Goal: Information Seeking & Learning: Learn about a topic

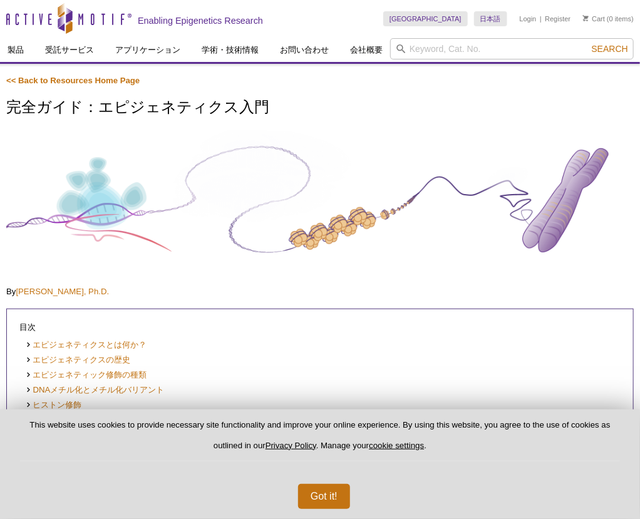
scroll to position [209, 0]
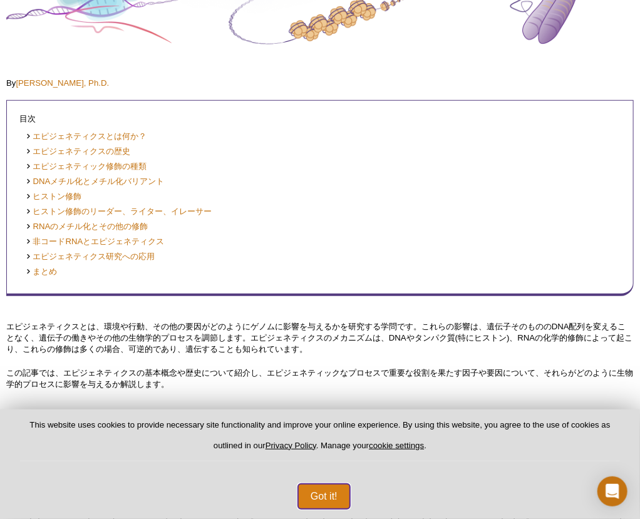
click at [350, 490] on button "Got it!" at bounding box center [324, 496] width 52 height 25
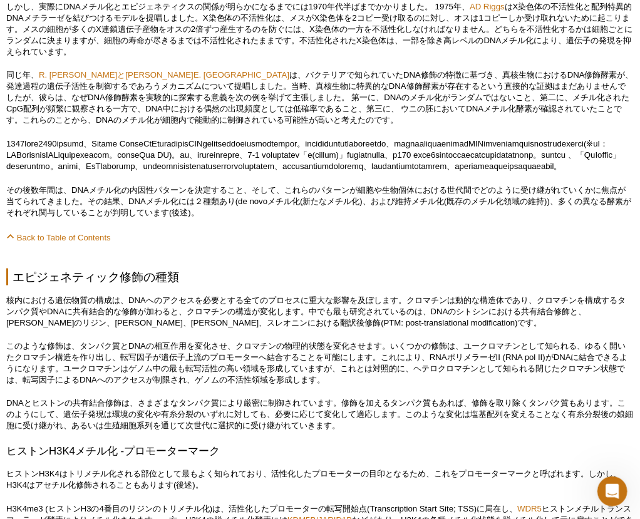
scroll to position [2277, 0]
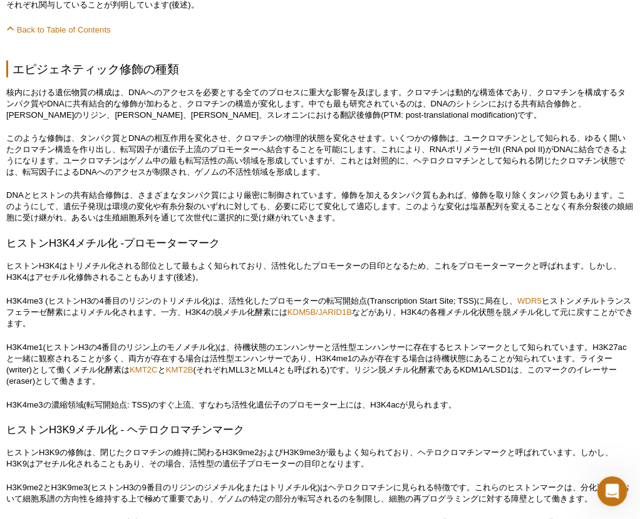
click at [243, 296] on p "H3K4me3 (ヒストンH3の4番目のリジンのトリメチル化)は、活性化したプロモーターの転写開始点(Transcription Start Site; TS…" at bounding box center [319, 313] width 627 height 34
click at [220, 296] on p "H3K4me3 (ヒストンH3の4番目のリジンのトリメチル化)は、活性化したプロモーターの転写開始点(Transcription Start Site; TS…" at bounding box center [319, 313] width 627 height 34
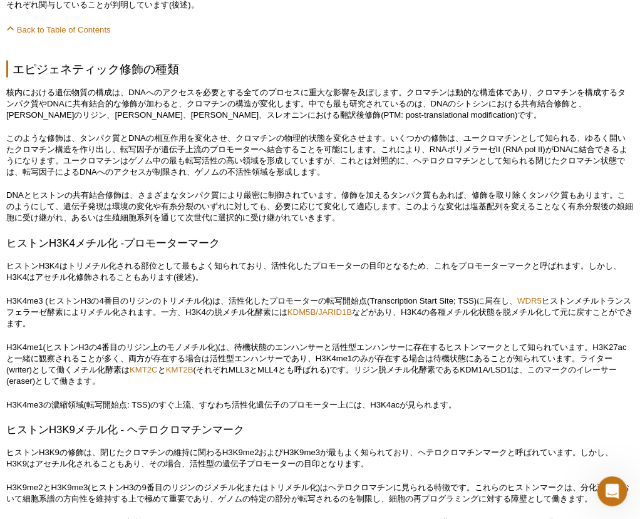
click at [252, 237] on h3 "ヒストンH3K4メチル化 -プロモーターマーク" at bounding box center [319, 244] width 627 height 15
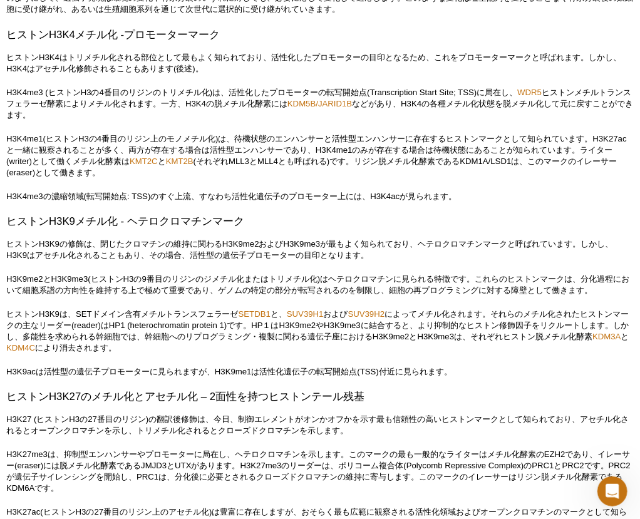
scroll to position [2695, 0]
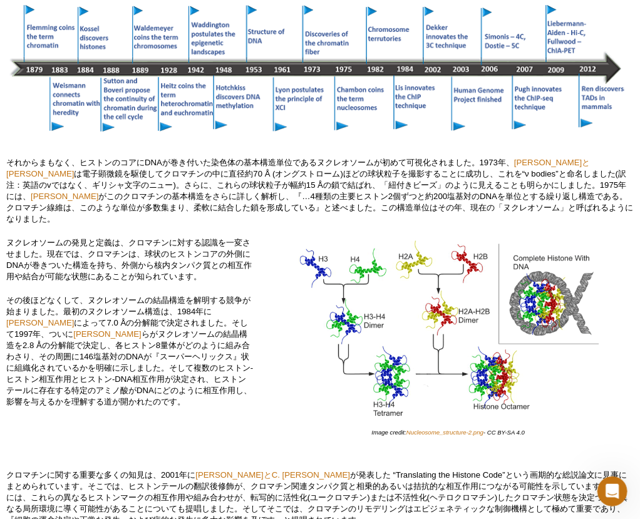
scroll to position [1669, 0]
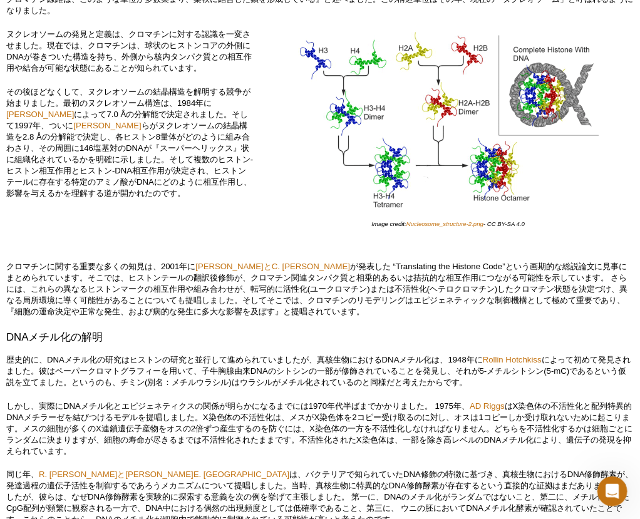
click at [321, 354] on p "歴史的に、DNAメチル化の研究はヒストンの研究と並行して進められていましたが、真核生物におけるDNAメチル化は、[DATE]に [PERSON_NAME] に…" at bounding box center [319, 371] width 627 height 34
click at [357, 330] on h3 "DNAメチル化の解明" at bounding box center [319, 337] width 627 height 15
click at [200, 330] on h3 "DNAメチル化の解明" at bounding box center [319, 337] width 627 height 15
click at [254, 401] on p "しかし、実際にDNAメチル化とエピジェネティクスの関係が明らかになるまでには[DATE]年代半ばまでかかりました。 [DATE]、 AD Riggs はX染色…" at bounding box center [319, 429] width 627 height 56
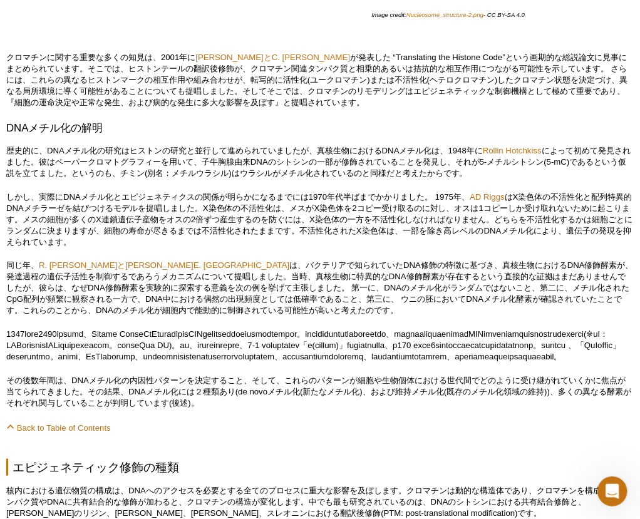
scroll to position [2087, 0]
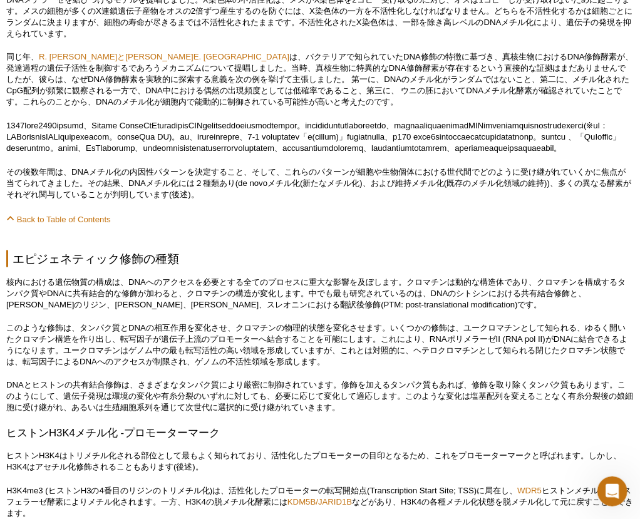
drag, startPoint x: 119, startPoint y: 299, endPoint x: 376, endPoint y: 294, distance: 256.8
click at [376, 323] on p "このような修飾は、タンパク質とDNAの相互作用を変化させ、クロマチンの物理的状態を変化させます。いくつかの修飾は、ユークロマチンとして知られる、ゆるく開いたク…" at bounding box center [319, 345] width 627 height 45
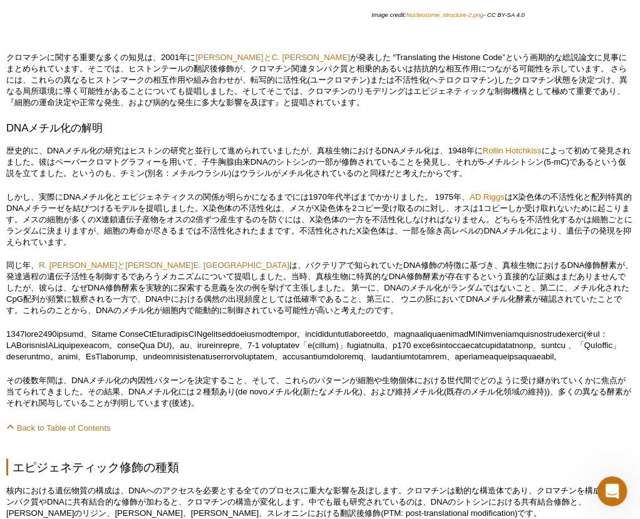
scroll to position [1669, 0]
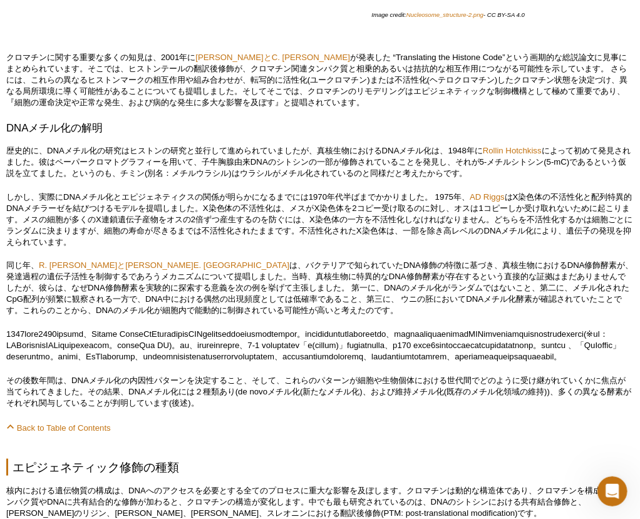
click at [217, 375] on p "その後数年間は、DNAメチル化の内因性パターンを決定すること、そして、これらのパターンが細胞や生物個体における世代間でどのように受け継がれていくかに焦点が当て…" at bounding box center [319, 392] width 627 height 34
drag, startPoint x: 204, startPoint y: 368, endPoint x: 217, endPoint y: 361, distance: 15.4
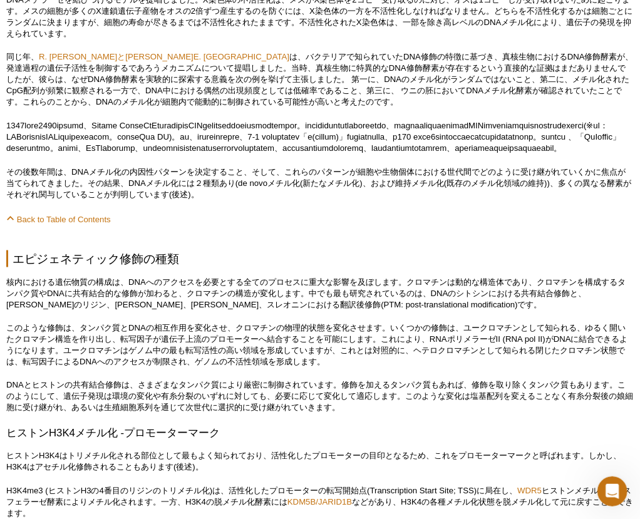
scroll to position [2296, 0]
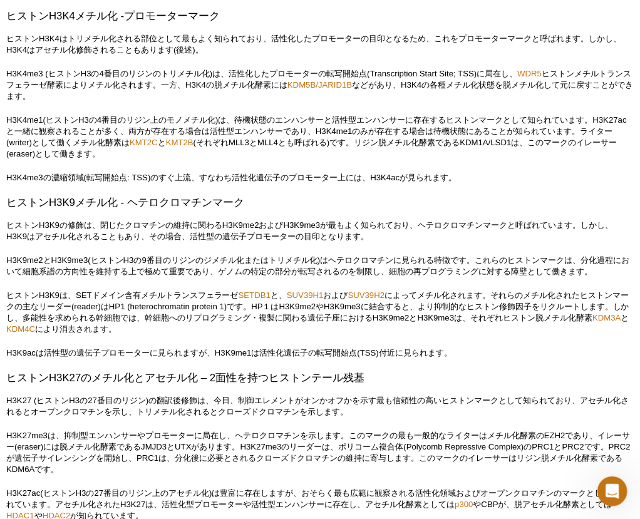
click at [250, 292] on p "ヒストンH3K9は、SETドメイン含有メチルトランスフェラーゼ SETDB1 と、 SUV39H1 および SUV39H2 によってメチル化されます。それらの…" at bounding box center [319, 312] width 627 height 45
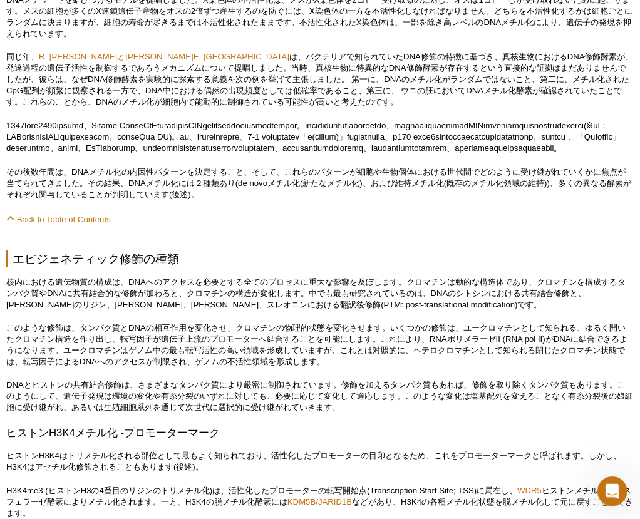
scroll to position [2296, 0]
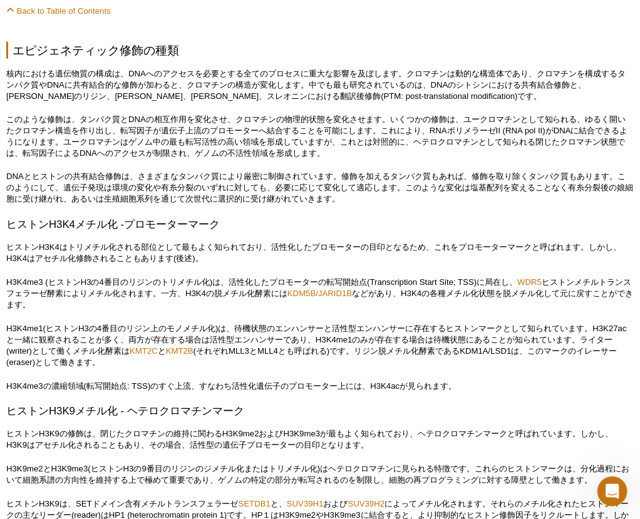
click at [331, 381] on p "H3K4me3の濃縮領域(転写開始点: TSS)のすぐ上流、すなわち活性化遺伝子のプロモーター上には、H3K4acが見られます。" at bounding box center [319, 386] width 627 height 11
click at [321, 324] on p "H3K4me1(ヒストンH3の4番目のリジン上のモノメチル化)は、待機状態のエンハンサーと活性型エンハンサーに存在するヒストンマークとして知られています。H3…" at bounding box center [319, 346] width 627 height 45
click at [317, 242] on p "ヒストンH3K4はトリメチル化される部位として最もよく知られており、活性化したプロモーターの目印となるため、これをプロモーターマークと呼ばれます。しかし、H3…" at bounding box center [319, 253] width 627 height 23
click at [291, 324] on p "H3K4me1(ヒストンH3の4番目のリジン上のモノメチル化)は、待機状態のエンハンサーと活性型エンハンサーに存在するヒストンマークとして知られています。H3…" at bounding box center [319, 346] width 627 height 45
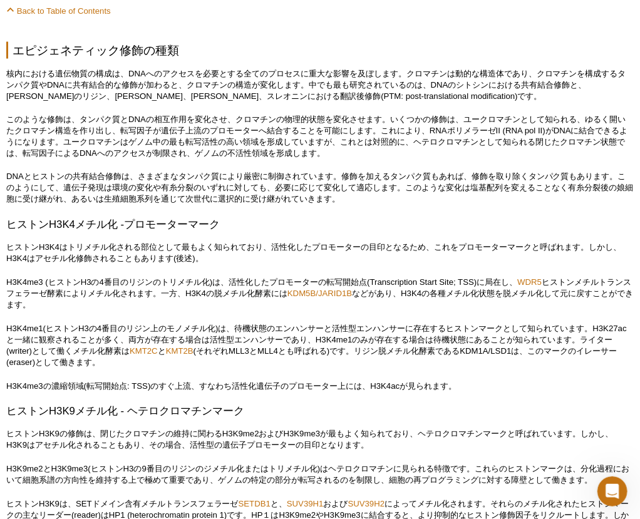
click at [363, 277] on p "H3K4me3 (ヒストンH3の4番目のリジンのトリメチル化)は、活性化したプロモーターの転写開始点(Transcription Start Site; TS…" at bounding box center [319, 294] width 627 height 34
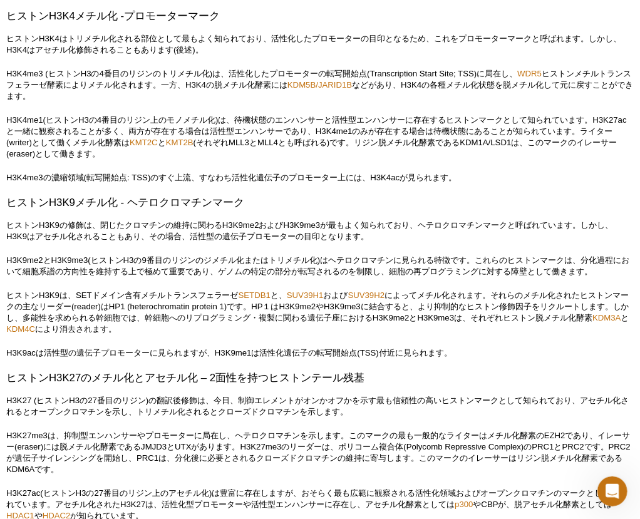
click at [158, 195] on h3 "ヒストンH3K9メチル化 - ヘテロクロマチンマーク" at bounding box center [319, 202] width 627 height 15
click at [297, 195] on h3 "ヒストンH3K9メチル化 - ヘテロクロマチンマーク" at bounding box center [319, 202] width 627 height 15
click at [223, 116] on p "H3K4me1(ヒストンH3の4番目のリジン上のモノメチル化)は、待機状態のエンハンサーと活性型エンハンサーに存在するヒストンマークとして知られています。H3…" at bounding box center [319, 137] width 627 height 45
select select "[GEOGRAPHIC_DATA]"
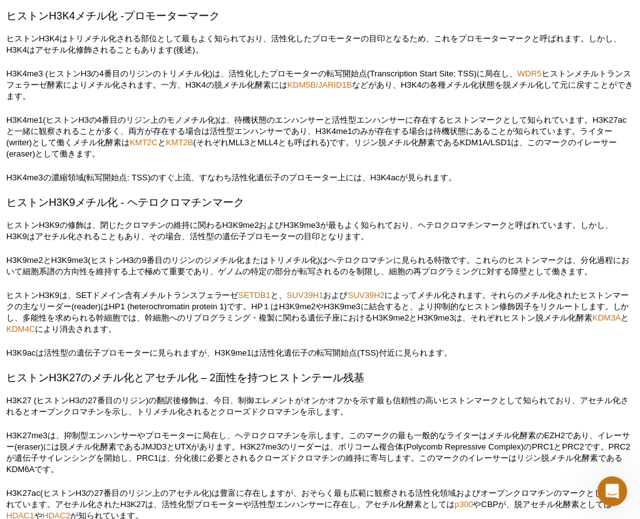
select select "日本語"
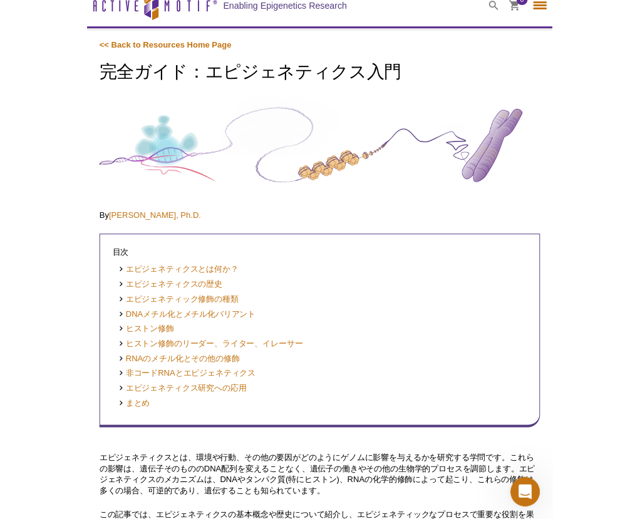
scroll to position [0, 0]
